Goal: Task Accomplishment & Management: Use online tool/utility

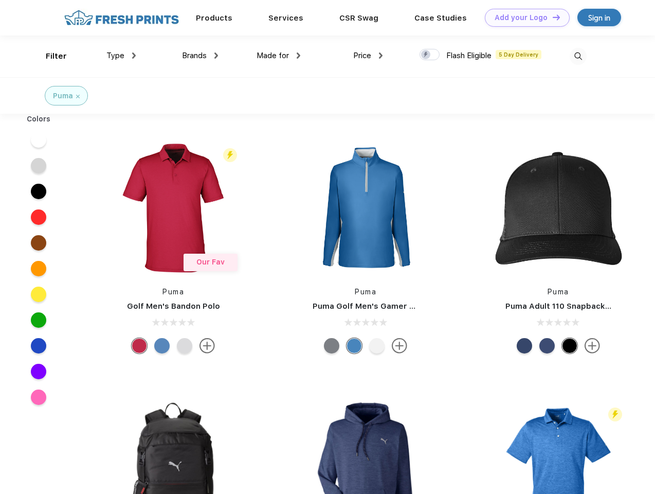
click at [524, 17] on link "Add your Logo Design Tool" at bounding box center [527, 18] width 85 height 18
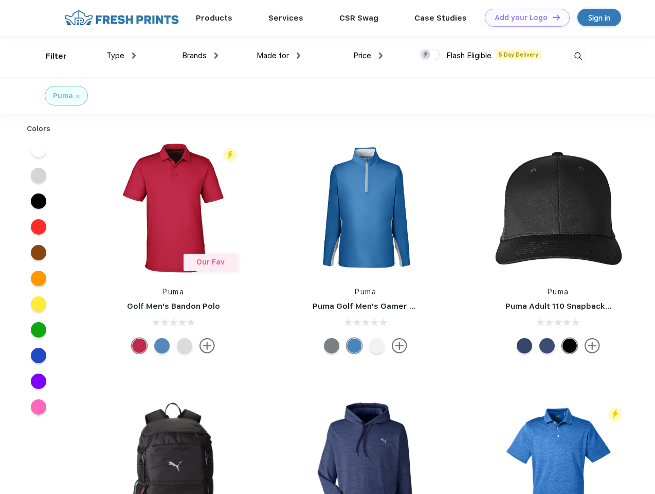
click at [0, 0] on div "Design Tool" at bounding box center [0, 0] width 0 height 0
click at [552, 17] on link "Add your Logo Design Tool" at bounding box center [527, 18] width 85 height 18
click at [49, 56] on div "Filter" at bounding box center [56, 56] width 21 height 12
click at [121, 56] on span "Type" at bounding box center [115, 55] width 18 height 9
click at [200, 56] on span "Brands" at bounding box center [194, 55] width 25 height 9
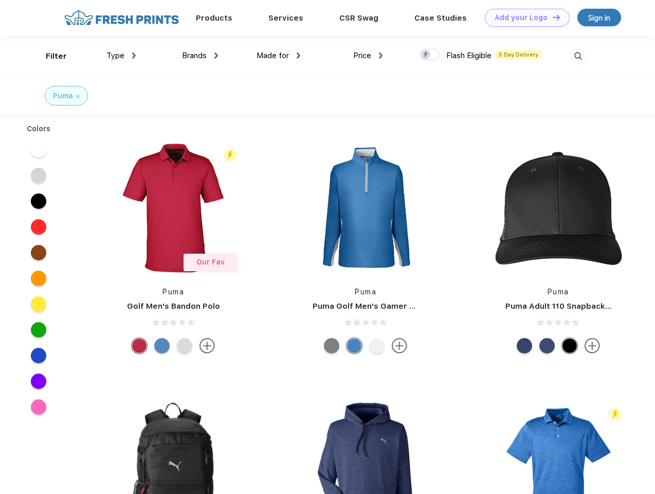
click at [279, 56] on span "Made for" at bounding box center [273, 55] width 32 height 9
click at [368, 56] on span "Price" at bounding box center [362, 55] width 18 height 9
click at [430, 55] on div at bounding box center [430, 54] width 20 height 11
click at [426, 55] on input "checkbox" at bounding box center [423, 51] width 7 height 7
click at [578, 56] on img at bounding box center [578, 56] width 17 height 17
